Goal: Task Accomplishment & Management: Use online tool/utility

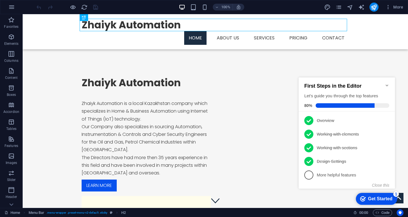
click at [386, 83] on icon "Minimize checklist" at bounding box center [387, 85] width 5 height 5
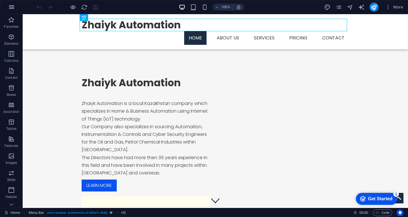
click at [8, 6] on button "button" at bounding box center [12, 7] width 14 height 14
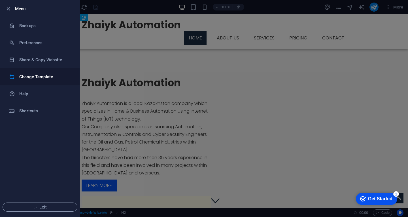
click at [35, 75] on h6 "Change Template" at bounding box center [45, 76] width 52 height 7
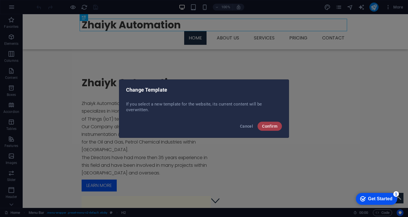
click at [267, 125] on span "Confirm" at bounding box center [269, 126] width 15 height 5
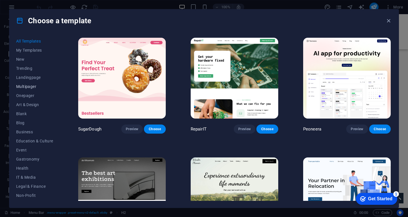
click at [27, 89] on button "Multipager" at bounding box center [34, 86] width 37 height 9
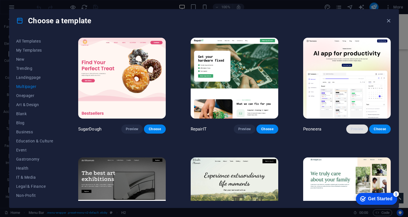
click at [357, 125] on button "Preview" at bounding box center [357, 128] width 22 height 9
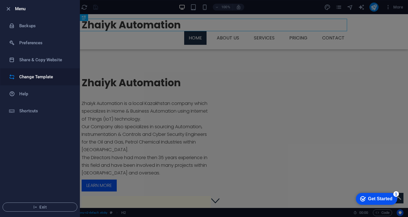
click at [32, 77] on h6 "Change Template" at bounding box center [45, 76] width 52 height 7
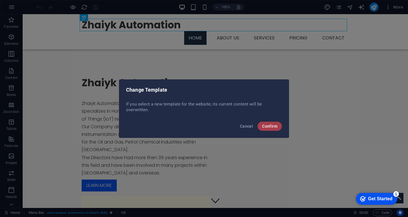
click at [262, 123] on button "Confirm" at bounding box center [270, 126] width 24 height 9
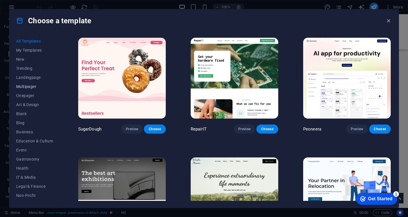
click at [29, 85] on span "Multipager" at bounding box center [34, 86] width 37 height 5
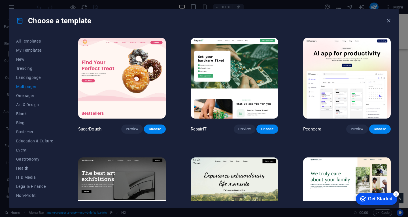
scroll to position [28, 0]
click at [27, 85] on span "Blank" at bounding box center [34, 85] width 37 height 5
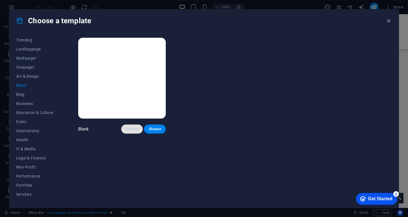
click at [136, 130] on span "Preview" at bounding box center [132, 129] width 12 height 5
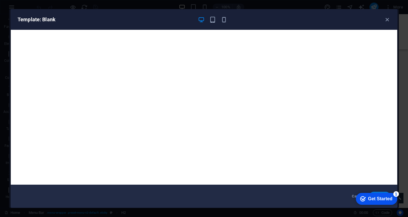
scroll to position [0, 0]
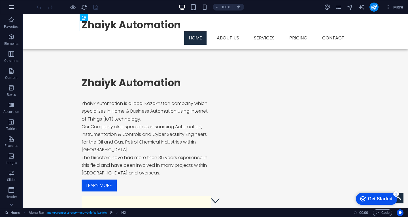
click at [8, 8] on icon "button" at bounding box center [11, 7] width 7 height 7
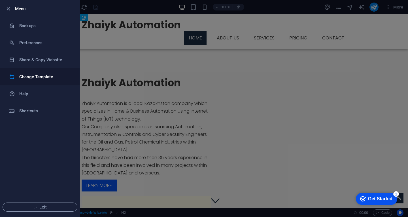
click at [36, 77] on h6 "Change Template" at bounding box center [45, 76] width 52 height 7
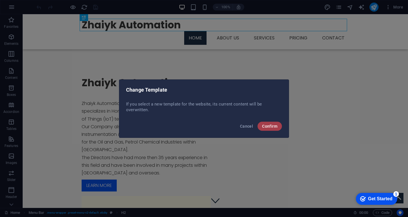
click at [270, 126] on span "Confirm" at bounding box center [269, 126] width 15 height 5
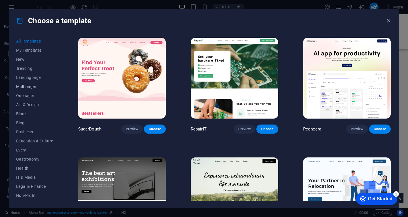
click at [22, 87] on span "Multipager" at bounding box center [34, 86] width 37 height 5
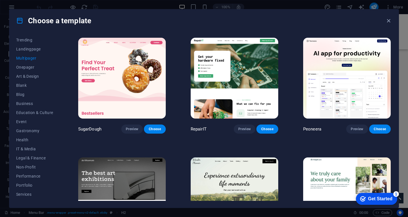
scroll to position [63, 0]
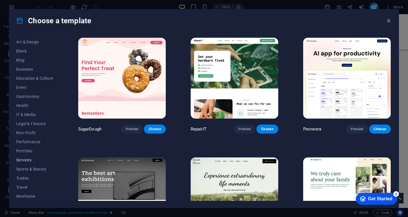
click at [31, 162] on span "Services" at bounding box center [34, 160] width 37 height 5
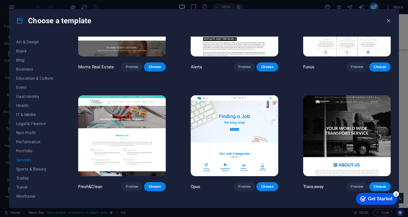
scroll to position [567, 0]
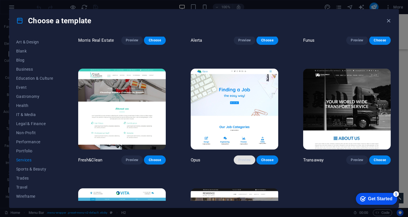
click at [245, 158] on span "Preview" at bounding box center [244, 160] width 12 height 5
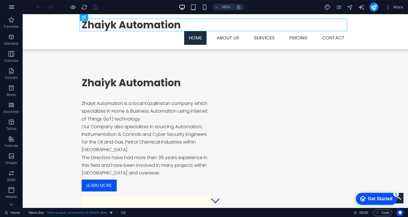
click at [0, 0] on icon "button" at bounding box center [0, 0] width 0 height 0
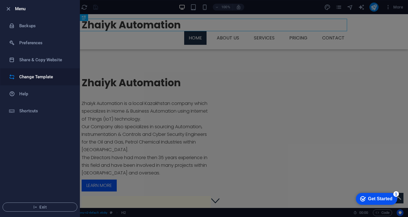
click at [35, 77] on h6 "Change Template" at bounding box center [45, 76] width 52 height 7
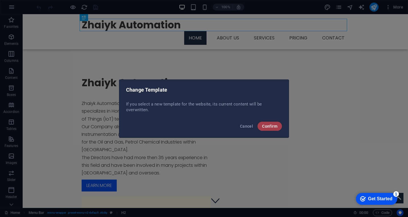
click at [272, 126] on span "Confirm" at bounding box center [269, 126] width 15 height 5
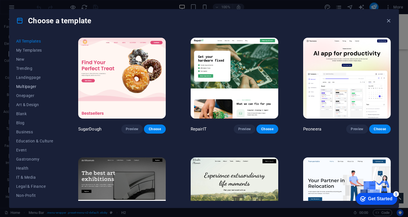
click at [27, 88] on span "Multipager" at bounding box center [34, 86] width 37 height 5
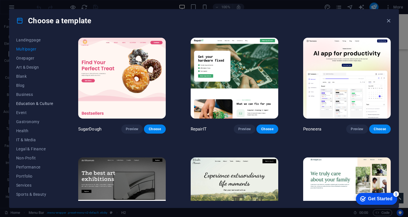
scroll to position [63, 0]
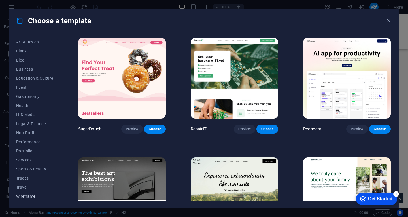
click at [18, 197] on span "Wireframe" at bounding box center [34, 196] width 37 height 5
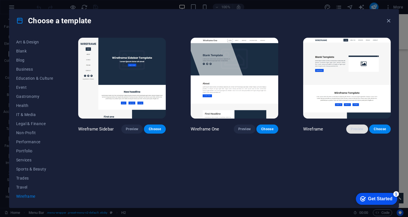
click at [353, 129] on span "Preview" at bounding box center [357, 129] width 12 height 5
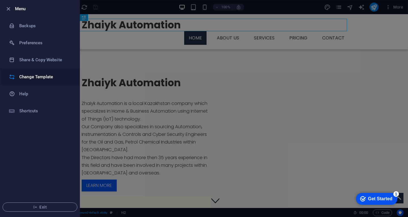
click at [37, 77] on h6 "Change Template" at bounding box center [45, 76] width 52 height 7
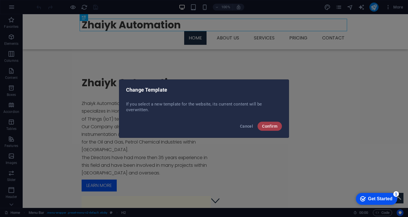
click at [279, 126] on button "Confirm" at bounding box center [270, 126] width 24 height 9
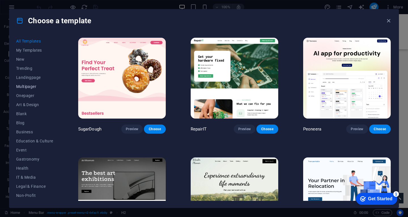
click at [29, 85] on span "Multipager" at bounding box center [34, 86] width 37 height 5
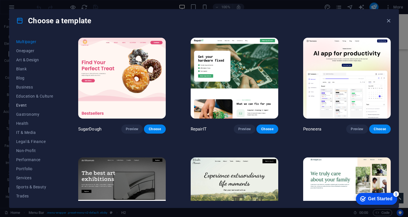
scroll to position [63, 0]
click at [24, 116] on span "IT & Media" at bounding box center [34, 114] width 37 height 5
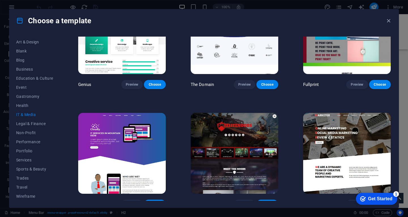
scroll to position [288, 0]
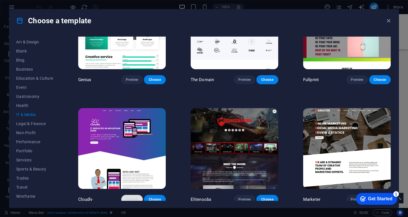
click at [132, 197] on span "Preview" at bounding box center [132, 199] width 12 height 5
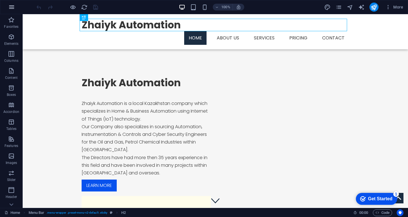
click at [13, 11] on button "button" at bounding box center [12, 7] width 14 height 14
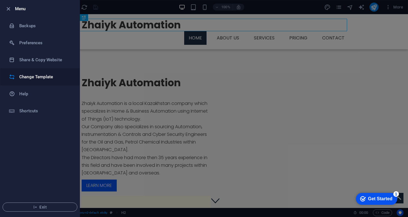
click at [35, 79] on h6 "Change Template" at bounding box center [45, 76] width 52 height 7
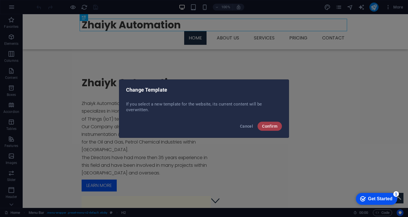
click at [269, 128] on span "Confirm" at bounding box center [269, 126] width 15 height 5
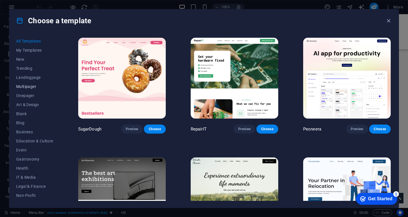
click at [28, 87] on span "Multipager" at bounding box center [34, 86] width 37 height 5
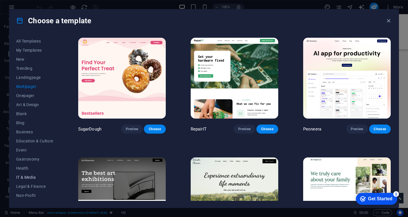
click at [31, 177] on span "IT & Media" at bounding box center [34, 177] width 37 height 5
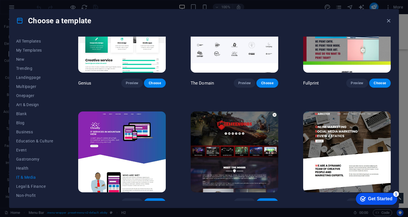
scroll to position [288, 0]
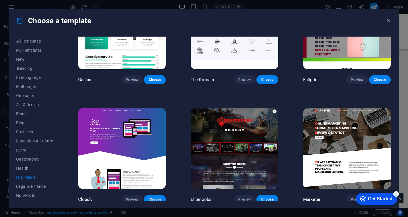
click at [150, 198] on span "Choose" at bounding box center [155, 199] width 12 height 5
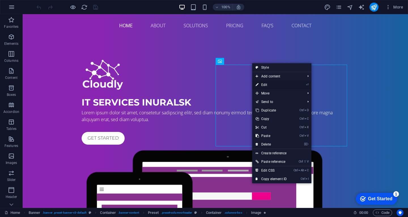
select select "%"
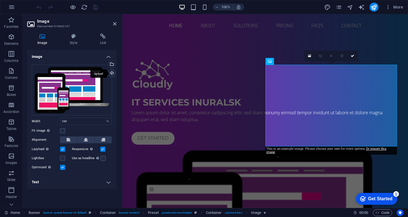
click at [114, 73] on div "Upload" at bounding box center [111, 73] width 9 height 9
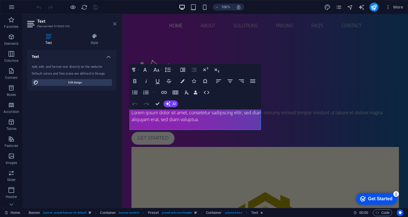
click at [113, 24] on icon at bounding box center [114, 24] width 3 height 5
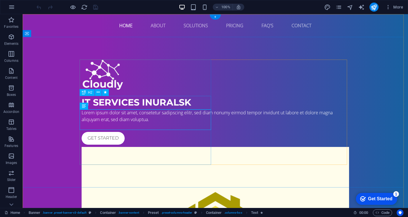
click at [111, 101] on div "IT Services in Uralsk" at bounding box center [216, 103] width 268 height 14
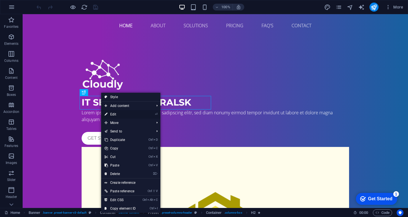
click at [116, 114] on link "⏎ Edit" at bounding box center [120, 114] width 38 height 9
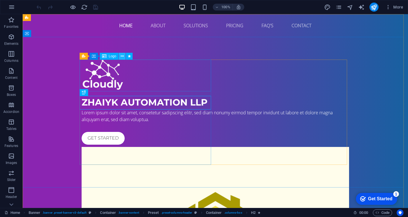
click at [122, 56] on icon at bounding box center [122, 56] width 3 height 6
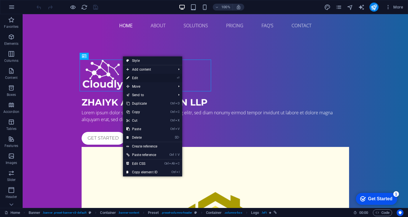
select select "px"
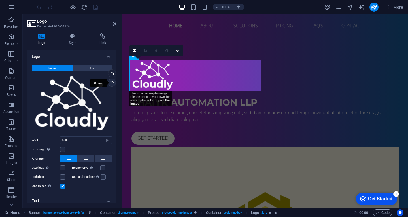
click at [110, 83] on div "Upload" at bounding box center [111, 83] width 9 height 9
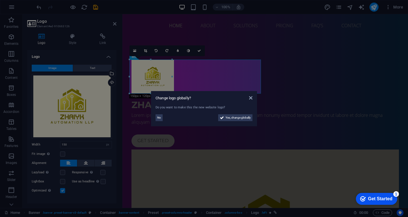
click at [374, 6] on aside "Change logo globally? Do you want to make this the new website logo? No Yes, ch…" at bounding box center [204, 108] width 408 height 217
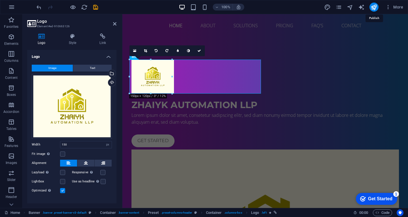
click at [374, 6] on icon "publish" at bounding box center [374, 7] width 7 height 7
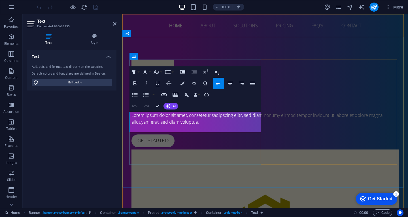
click at [145, 115] on span "Lorem ipsum dolor sit amet, consetetur sadipscing elitr, sed diam nonumy eirmod…" at bounding box center [257, 118] width 251 height 13
click at [144, 115] on span "Lorem ipsum dolor sit amet, consetetur sadipscing elitr, sed diam nonumy eirmod…" at bounding box center [257, 118] width 251 height 13
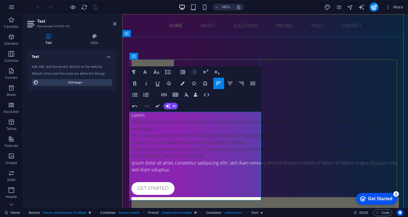
click at [154, 116] on p "Lorem" at bounding box center [266, 115] width 268 height 7
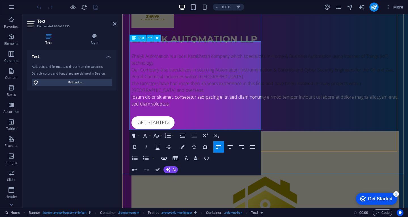
scroll to position [85, 0]
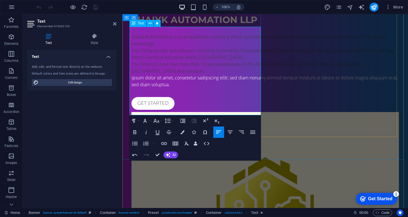
click at [167, 88] on div "Zhaiyk Automation is a local Kazakhstan company which specializes in Home & Bus…" at bounding box center [266, 57] width 268 height 61
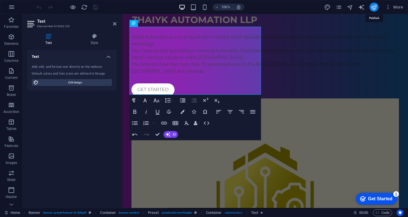
click at [0, 0] on icon "publish" at bounding box center [0, 0] width 0 height 0
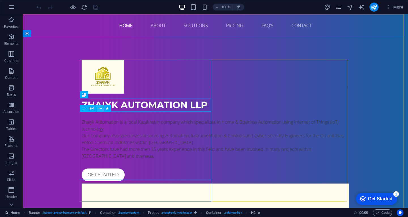
click at [99, 107] on icon at bounding box center [100, 108] width 3 height 6
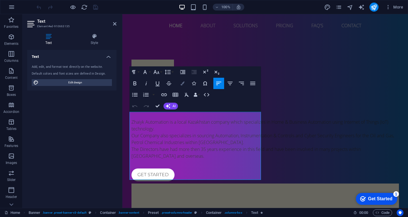
click at [184, 85] on button "Colors" at bounding box center [182, 83] width 11 height 11
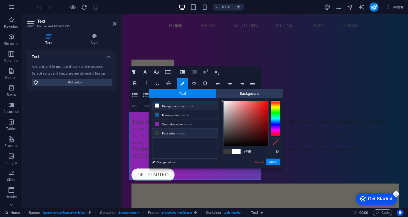
click at [161, 106] on li "Background color #ffffff" at bounding box center [185, 105] width 65 height 9
click at [158, 106] on icon at bounding box center [157, 105] width 4 height 4
click at [161, 164] on link "Change colors" at bounding box center [182, 161] width 66 height 7
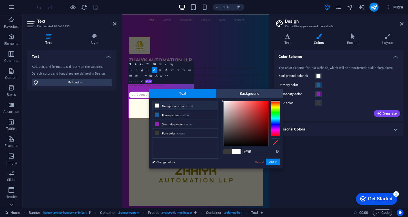
click at [160, 106] on li "Background color #ffffff" at bounding box center [185, 105] width 65 height 9
click at [160, 133] on li "Font color #3a3a3a" at bounding box center [185, 132] width 65 height 9
click at [159, 133] on icon at bounding box center [157, 133] width 4 height 4
click at [162, 163] on link "Change colors" at bounding box center [182, 161] width 66 height 7
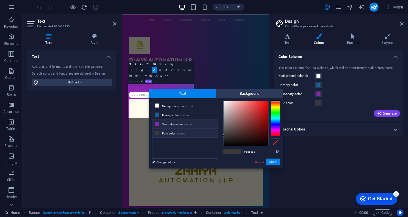
click at [166, 124] on li "Secondary color #8a25b1" at bounding box center [185, 123] width 65 height 9
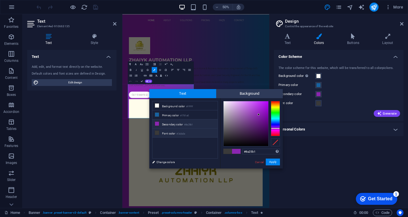
click at [172, 134] on li "Font color #3a3a3a" at bounding box center [185, 132] width 65 height 9
type input "#3a3a3a"
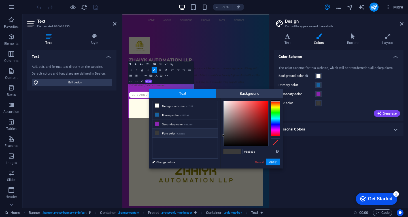
click at [275, 126] on div at bounding box center [275, 118] width 9 height 35
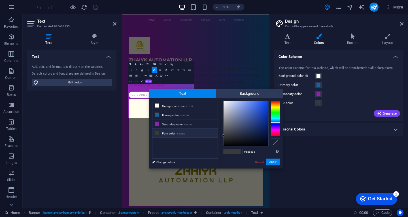
click at [276, 122] on div at bounding box center [275, 118] width 9 height 35
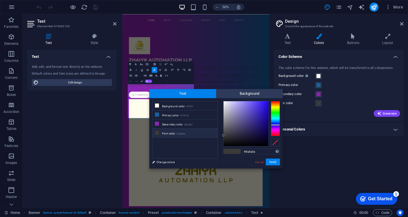
click at [275, 125] on div at bounding box center [275, 118] width 9 height 35
click at [167, 134] on li "Font color #3a3a3a" at bounding box center [185, 132] width 65 height 9
click at [165, 162] on link "Change colors" at bounding box center [182, 161] width 66 height 7
click at [276, 162] on button "Apply" at bounding box center [273, 161] width 14 height 7
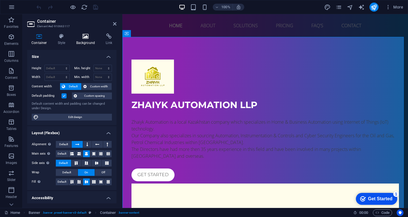
click at [84, 35] on icon at bounding box center [85, 36] width 27 height 6
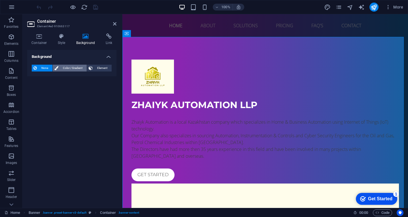
click at [69, 69] on span "Color / Gradient" at bounding box center [72, 68] width 25 height 7
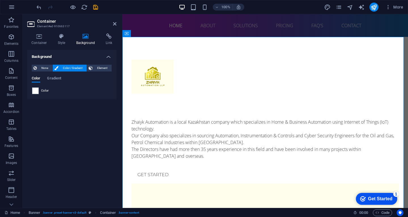
click at [31, 90] on div "None Color / Gradient Element Stretch background to full-width Color overlay Pl…" at bounding box center [71, 79] width 89 height 39
click at [0, 0] on icon "publish" at bounding box center [0, 0] width 0 height 0
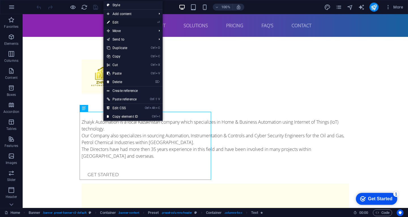
click at [0, 0] on link "⏎ Edit" at bounding box center [0, 0] width 0 height 0
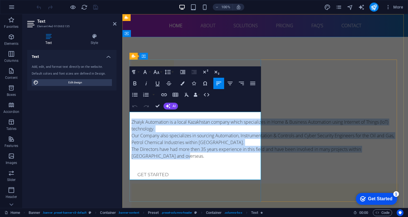
drag, startPoint x: 130, startPoint y: 122, endPoint x: 207, endPoint y: 174, distance: 93.6
click at [207, 159] on div "Zhaiyk Automation is a local Kazakhstan company which specializes in Home & Bus…" at bounding box center [266, 136] width 268 height 48
click at [135, 83] on icon "button" at bounding box center [134, 83] width 3 height 4
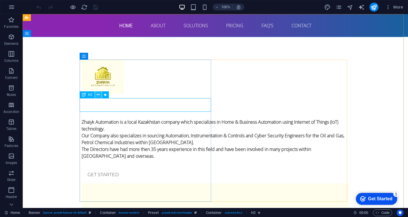
click at [99, 94] on icon at bounding box center [98, 95] width 3 height 6
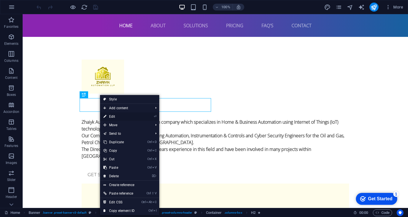
click at [116, 115] on link "⏎ Edit" at bounding box center [119, 116] width 38 height 9
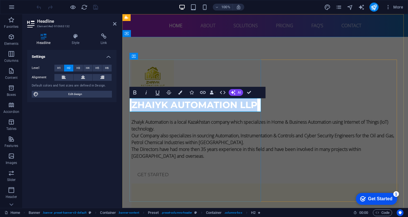
click at [132, 102] on span "Zhaiyk Automation llp" at bounding box center [195, 104] width 126 height 11
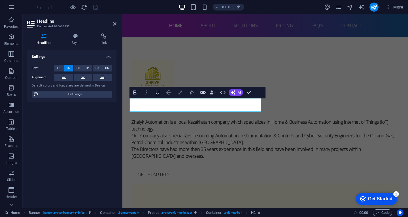
click at [179, 92] on icon "button" at bounding box center [180, 92] width 4 height 4
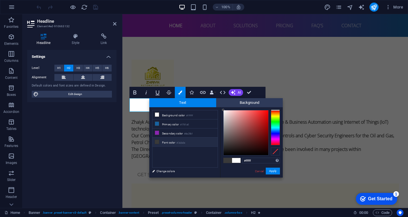
click at [158, 142] on icon at bounding box center [157, 142] width 4 height 4
type input "#3a3a3a"
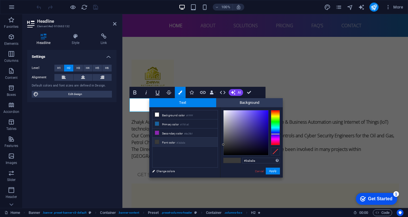
click at [276, 134] on div at bounding box center [275, 127] width 9 height 35
click at [172, 141] on li "Font color #3a3a3a" at bounding box center [185, 141] width 65 height 9
click at [272, 169] on button "Apply" at bounding box center [273, 171] width 14 height 7
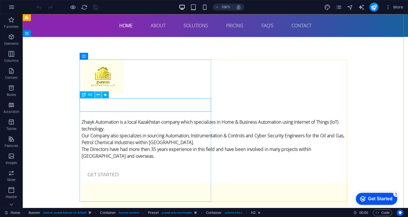
click at [100, 96] on button at bounding box center [98, 94] width 7 height 7
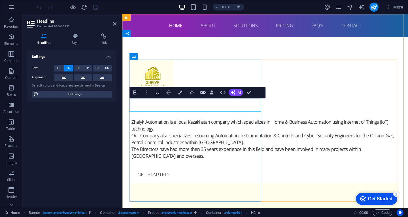
click at [254, 103] on h2 "Zhaiyk Automation llp" at bounding box center [266, 105] width 268 height 14
click at [165, 106] on span "Zhaiyk Automation llp" at bounding box center [195, 104] width 126 height 11
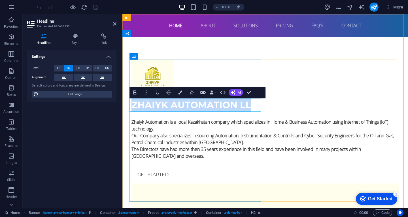
drag, startPoint x: 132, startPoint y: 104, endPoint x: 250, endPoint y: 105, distance: 117.9
click at [250, 105] on span "Zhaiyk Automation llp" at bounding box center [195, 104] width 126 height 11
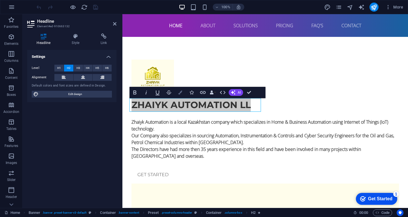
click at [180, 94] on icon "button" at bounding box center [180, 92] width 4 height 4
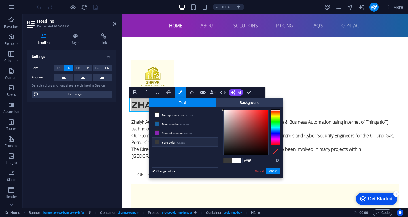
click at [166, 140] on li "Font color #3a3a3a" at bounding box center [185, 141] width 65 height 9
click at [157, 141] on icon at bounding box center [157, 142] width 4 height 4
click at [260, 115] on div at bounding box center [246, 132] width 45 height 45
click at [259, 130] on div at bounding box center [246, 132] width 45 height 45
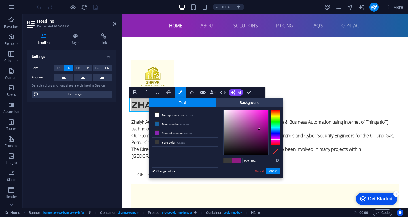
click at [274, 139] on div at bounding box center [275, 127] width 9 height 35
click at [254, 143] on div at bounding box center [246, 132] width 45 height 45
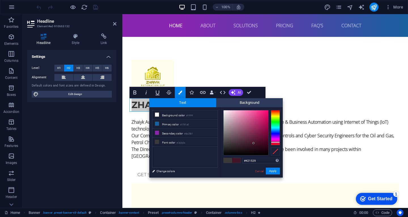
click at [275, 142] on div at bounding box center [275, 127] width 9 height 35
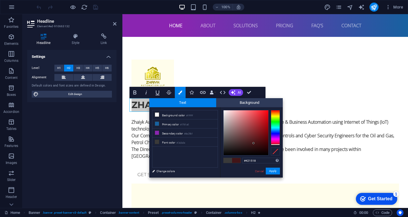
click at [274, 144] on div at bounding box center [275, 127] width 9 height 35
click at [171, 171] on link "Change colors" at bounding box center [182, 171] width 66 height 7
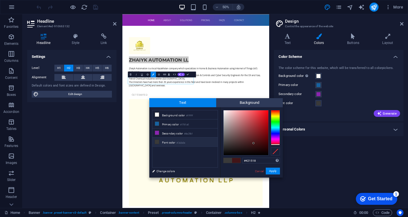
click at [160, 143] on li "Font color #3a3a3a" at bounding box center [185, 141] width 65 height 9
click at [240, 144] on div at bounding box center [246, 132] width 45 height 45
click at [256, 140] on div at bounding box center [246, 132] width 45 height 45
click at [273, 141] on div at bounding box center [275, 127] width 9 height 35
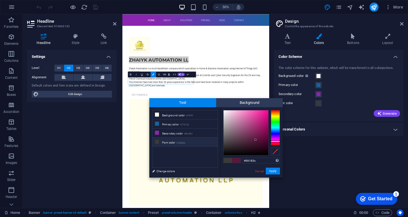
click at [169, 140] on li "Font color #3a3a3a" at bounding box center [185, 141] width 65 height 9
type input "#3a3a3a"
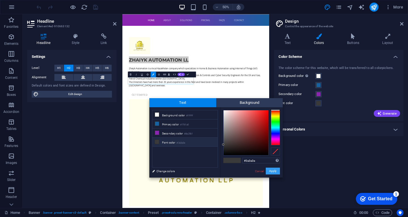
click at [269, 171] on button "Apply" at bounding box center [273, 171] width 14 height 7
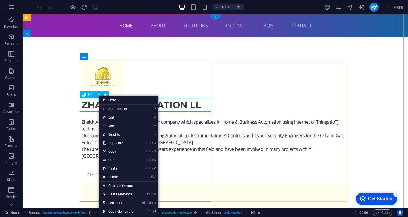
click at [94, 105] on div "Zhaiyk Automation ll p" at bounding box center [216, 105] width 268 height 14
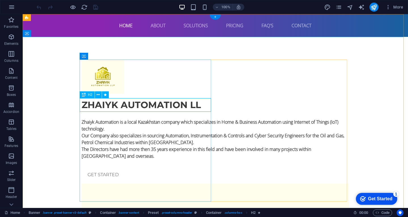
click at [94, 105] on div "Zhaiyk Automation ll p" at bounding box center [216, 105] width 268 height 14
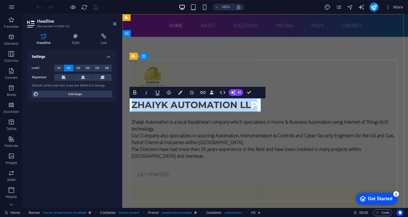
click at [256, 105] on h2 "Zhaiyk Automation ll p" at bounding box center [266, 105] width 268 height 14
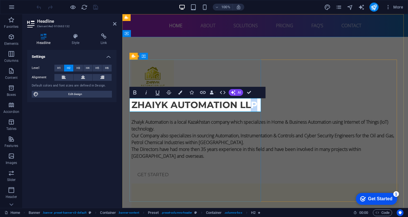
drag, startPoint x: 255, startPoint y: 105, endPoint x: 244, endPoint y: 103, distance: 11.0
click at [244, 103] on h2 "Zhaiyk Automation ll p" at bounding box center [266, 105] width 268 height 14
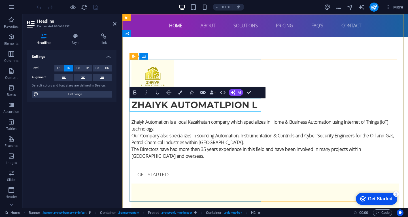
click at [256, 106] on h2 "Zhaiyk Automatlpion l" at bounding box center [266, 105] width 268 height 14
drag, startPoint x: 217, startPoint y: 102, endPoint x: 235, endPoint y: 106, distance: 19.1
click at [219, 102] on span "Zhaiyk Automatlpion llp" at bounding box center [201, 104] width 138 height 11
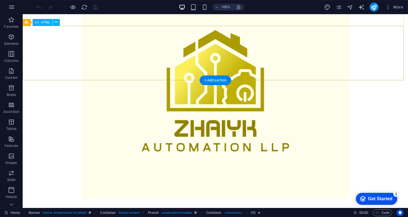
scroll to position [255, 0]
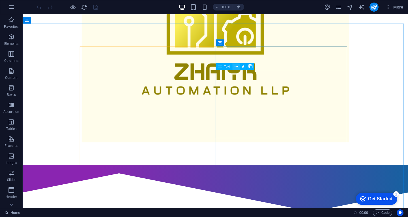
click at [236, 66] on icon at bounding box center [236, 66] width 3 height 6
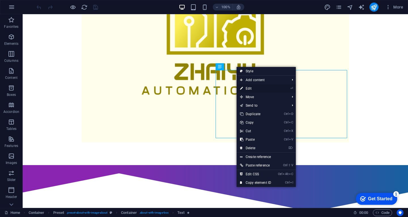
drag, startPoint x: 250, startPoint y: 89, endPoint x: 128, endPoint y: 75, distance: 122.4
click at [250, 89] on link "⏎ Edit" at bounding box center [256, 88] width 38 height 9
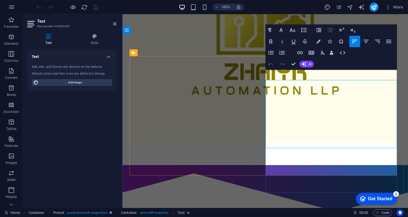
scroll to position [245, 0]
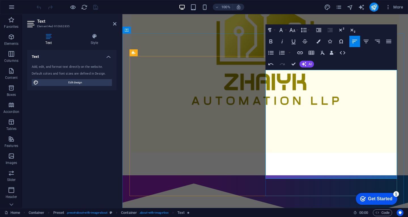
drag, startPoint x: 336, startPoint y: 94, endPoint x: 348, endPoint y: 104, distance: 15.1
drag, startPoint x: 268, startPoint y: 115, endPoint x: 332, endPoint y: 174, distance: 87.3
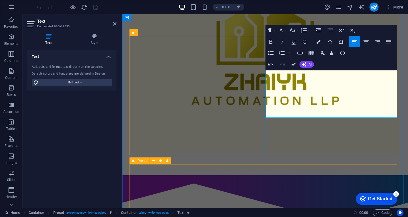
scroll to position [265, 0]
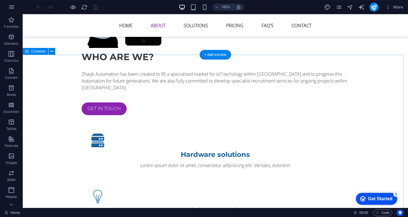
scroll to position [539, 0]
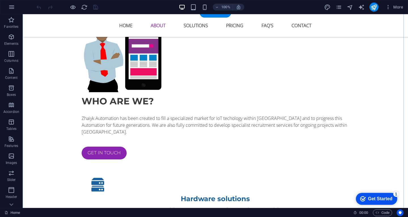
scroll to position [539, 0]
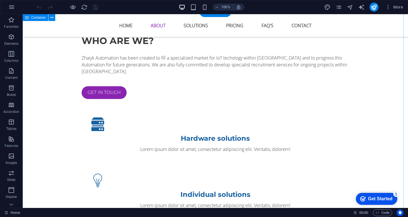
scroll to position [510, 0]
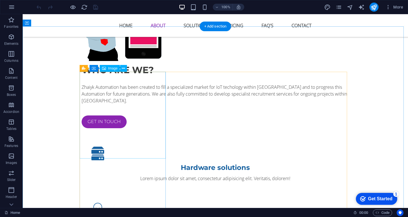
select select "%"
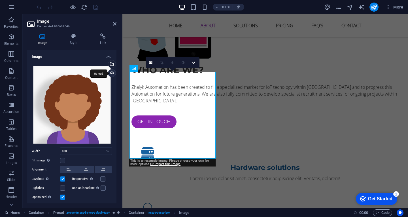
click at [110, 73] on div "Upload" at bounding box center [111, 73] width 9 height 9
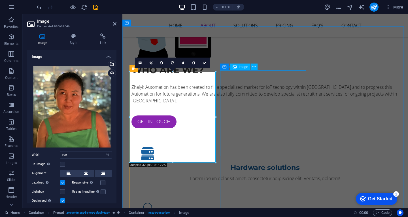
select select "%"
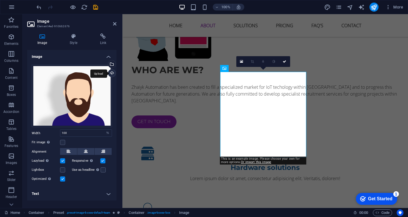
click at [111, 72] on div "Upload" at bounding box center [111, 73] width 9 height 9
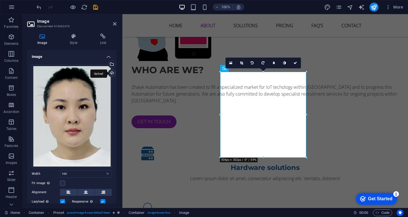
click at [110, 73] on div "Upload" at bounding box center [111, 73] width 9 height 9
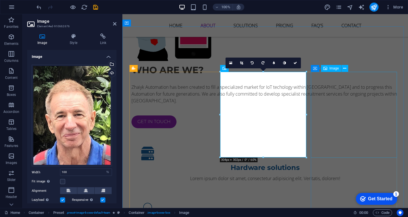
select select "%"
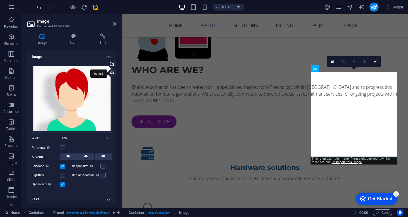
click at [113, 73] on div "Upload" at bounding box center [111, 73] width 9 height 9
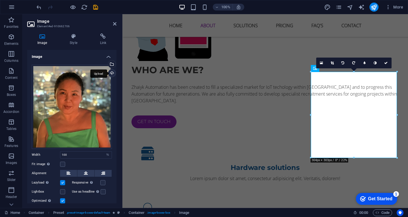
click at [111, 75] on div "Upload" at bounding box center [111, 73] width 9 height 9
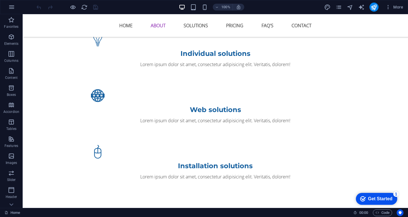
scroll to position [709, 0]
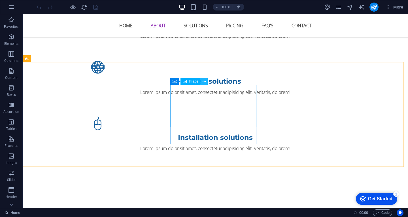
click at [205, 80] on icon at bounding box center [204, 82] width 3 height 6
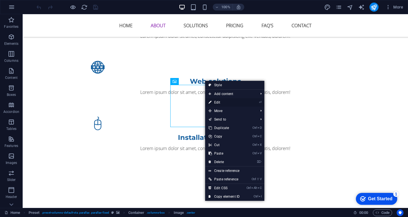
select select "px"
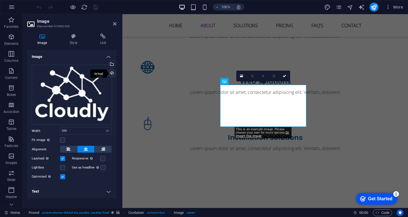
click at [113, 74] on div "Upload" at bounding box center [111, 73] width 9 height 9
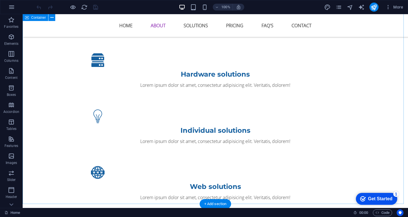
scroll to position [624, 0]
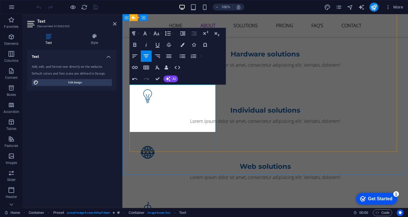
drag, startPoint x: 196, startPoint y: 115, endPoint x: 206, endPoint y: 129, distance: 17.4
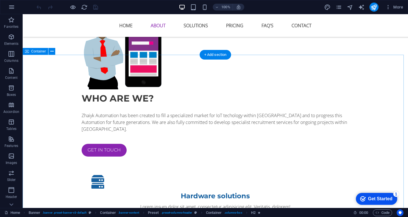
scroll to position [595, 0]
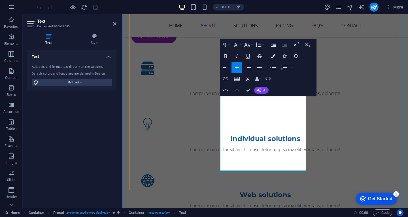
drag, startPoint x: 258, startPoint y: 153, endPoint x: 279, endPoint y: 165, distance: 24.0
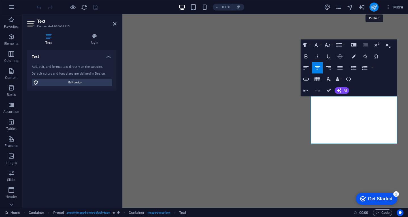
click at [372, 6] on icon "publish" at bounding box center [374, 7] width 7 height 7
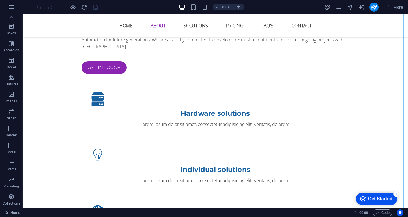
scroll to position [567, 0]
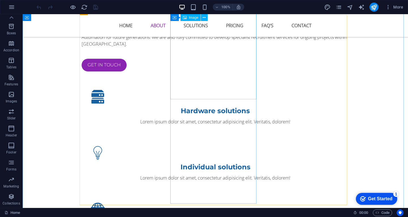
select select "%"
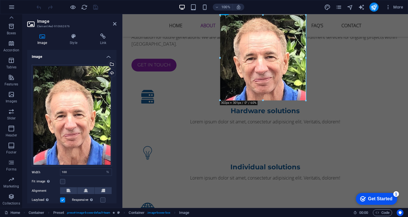
type input "302"
select select "px"
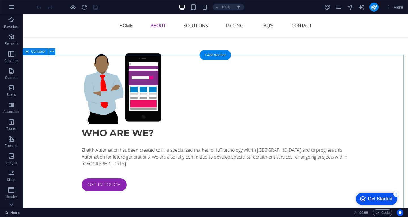
scroll to position [482, 0]
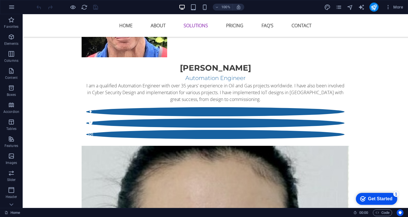
scroll to position [1219, 0]
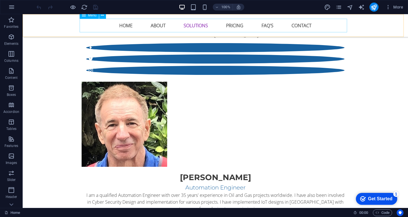
click at [229, 27] on nav "Home About Solutions Pricing FAQ's Contact" at bounding box center [216, 26] width 268 height 14
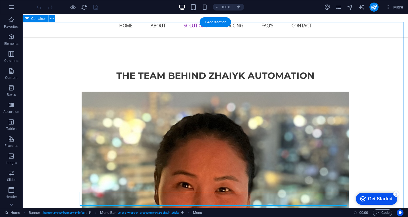
scroll to position [907, 0]
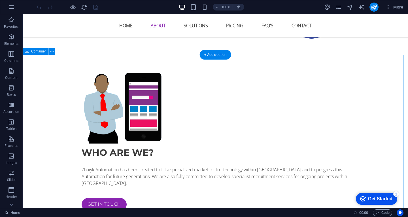
scroll to position [369, 0]
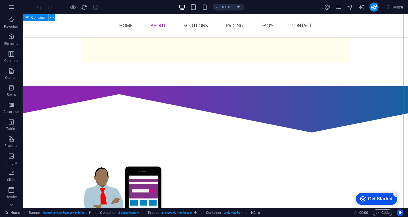
scroll to position [340, 0]
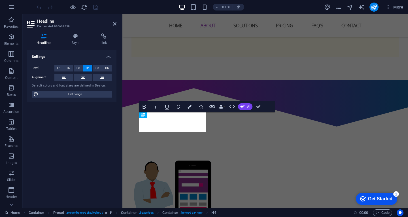
scroll to position [345, 0]
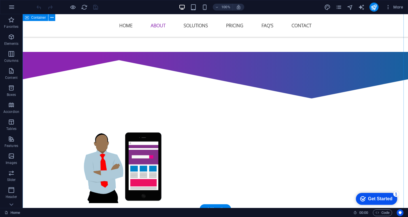
scroll to position [397, 0]
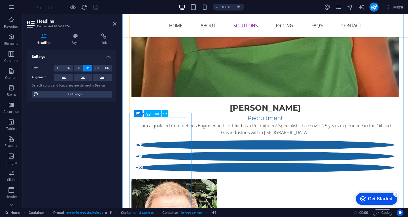
scroll to position [1134, 0]
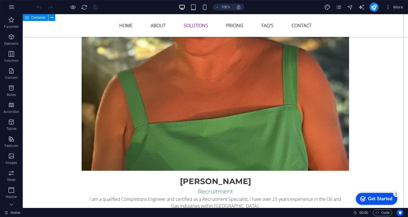
scroll to position [1049, 0]
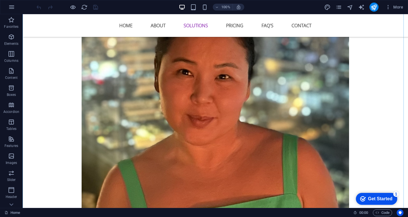
scroll to position [964, 0]
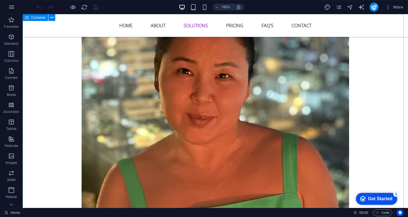
scroll to position [964, 0]
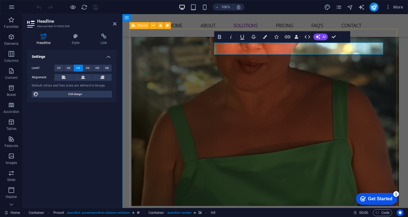
scroll to position [1020, 0]
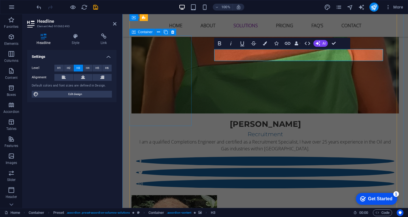
scroll to position [1134, 0]
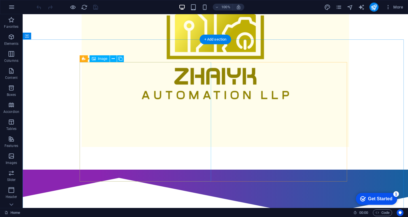
scroll to position [255, 0]
